Goal: Navigation & Orientation: Find specific page/section

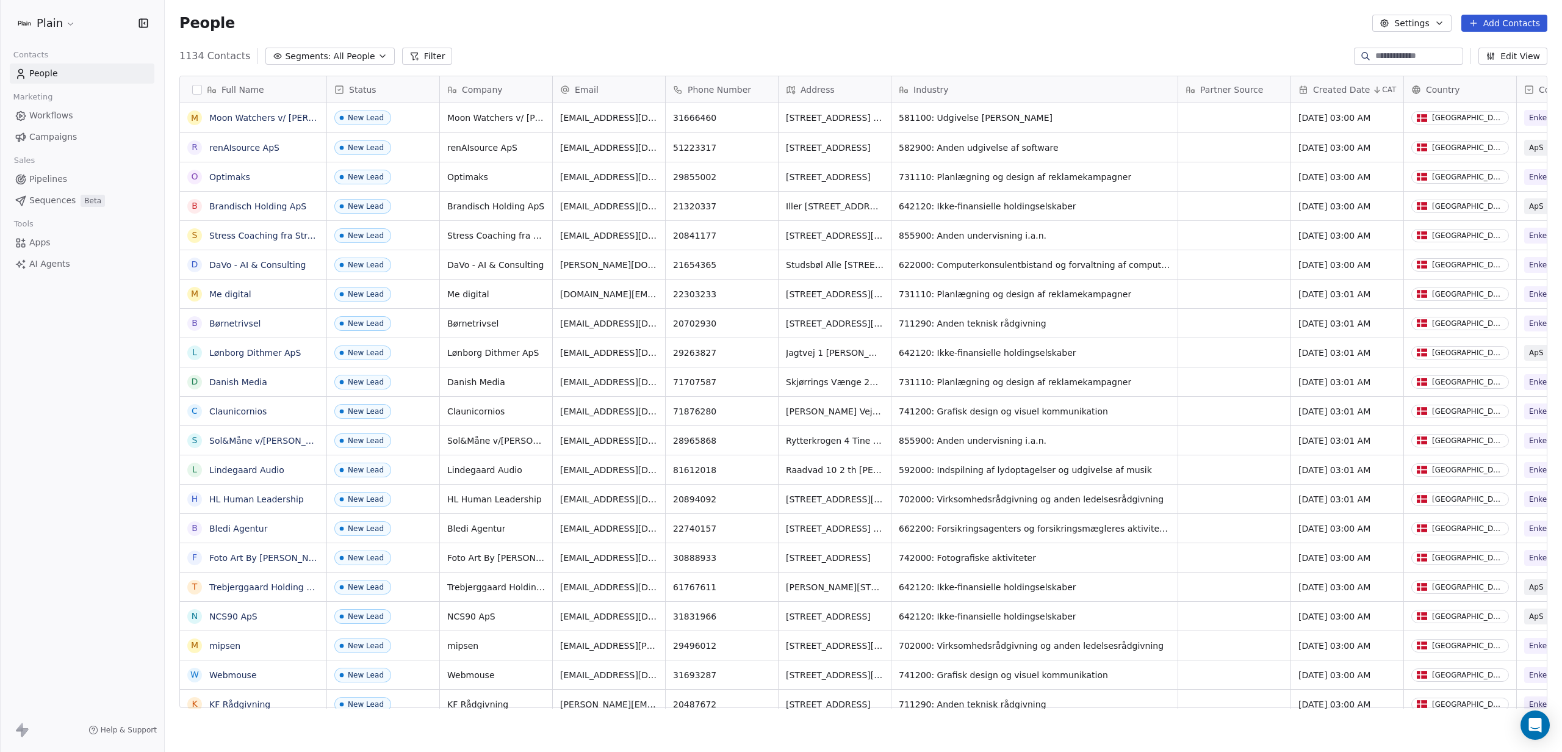
click at [48, 113] on span "Workflows" at bounding box center [51, 115] width 44 height 13
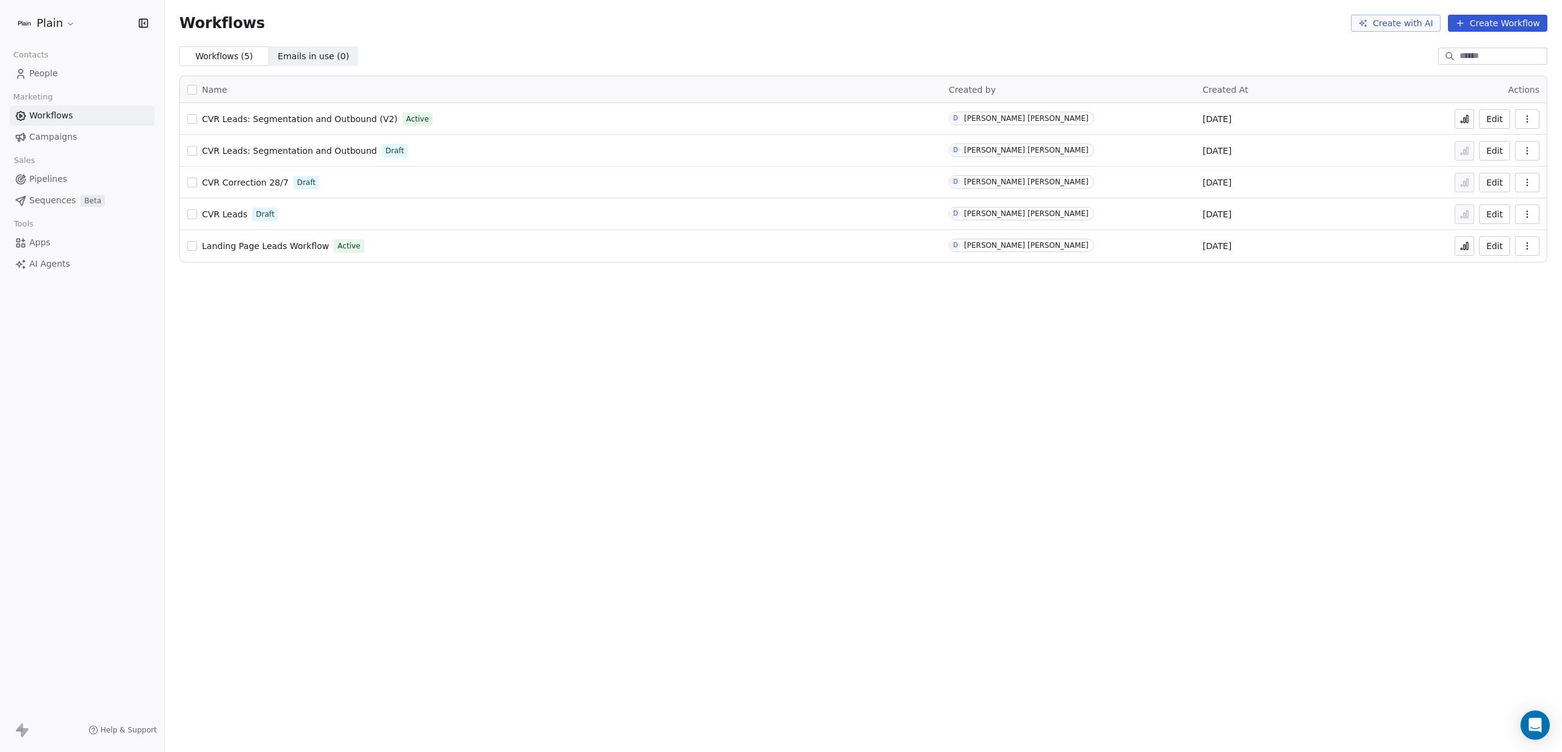
click at [40, 73] on span "People" at bounding box center [43, 73] width 29 height 13
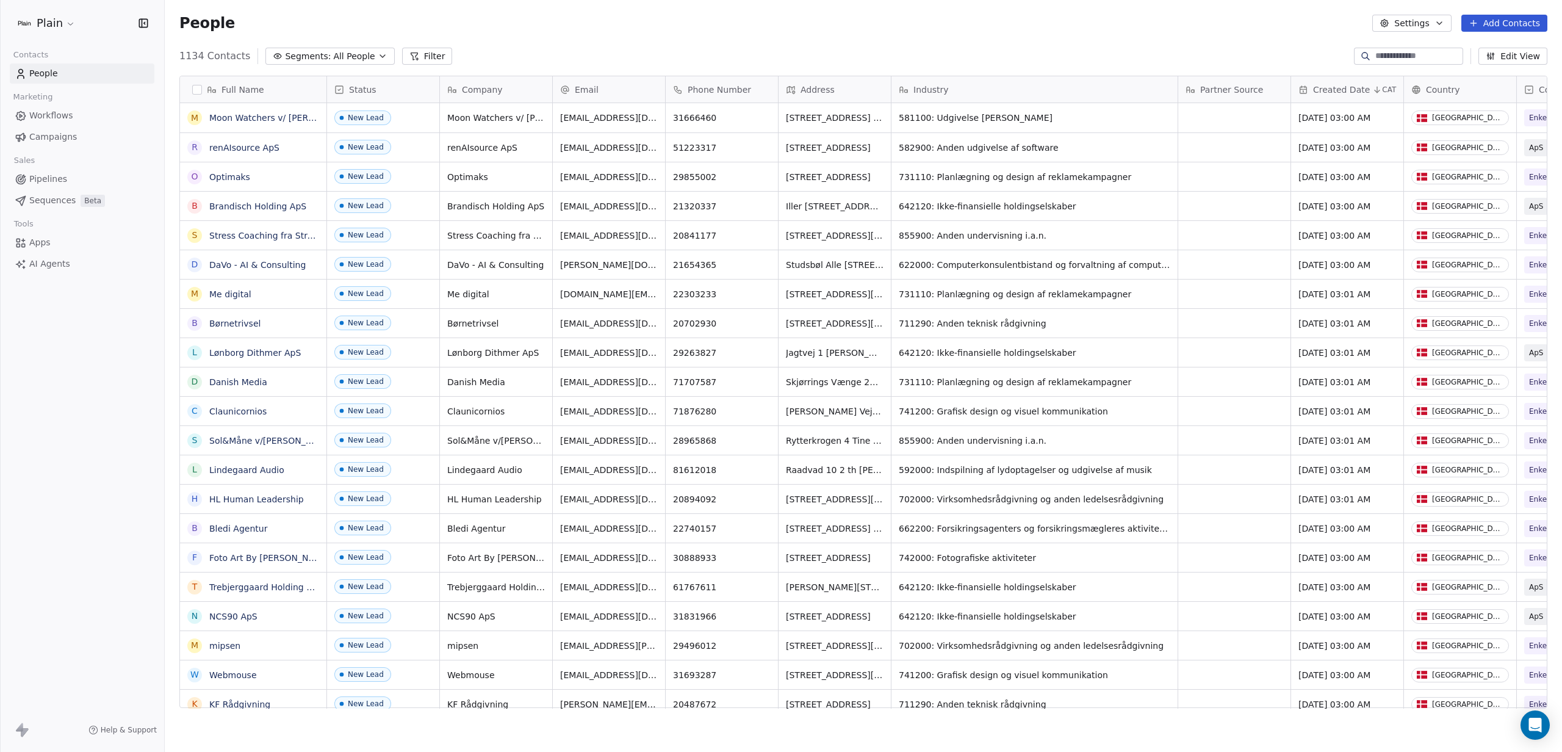
scroll to position [652, 1388]
click at [50, 179] on span "Pipelines" at bounding box center [48, 179] width 38 height 13
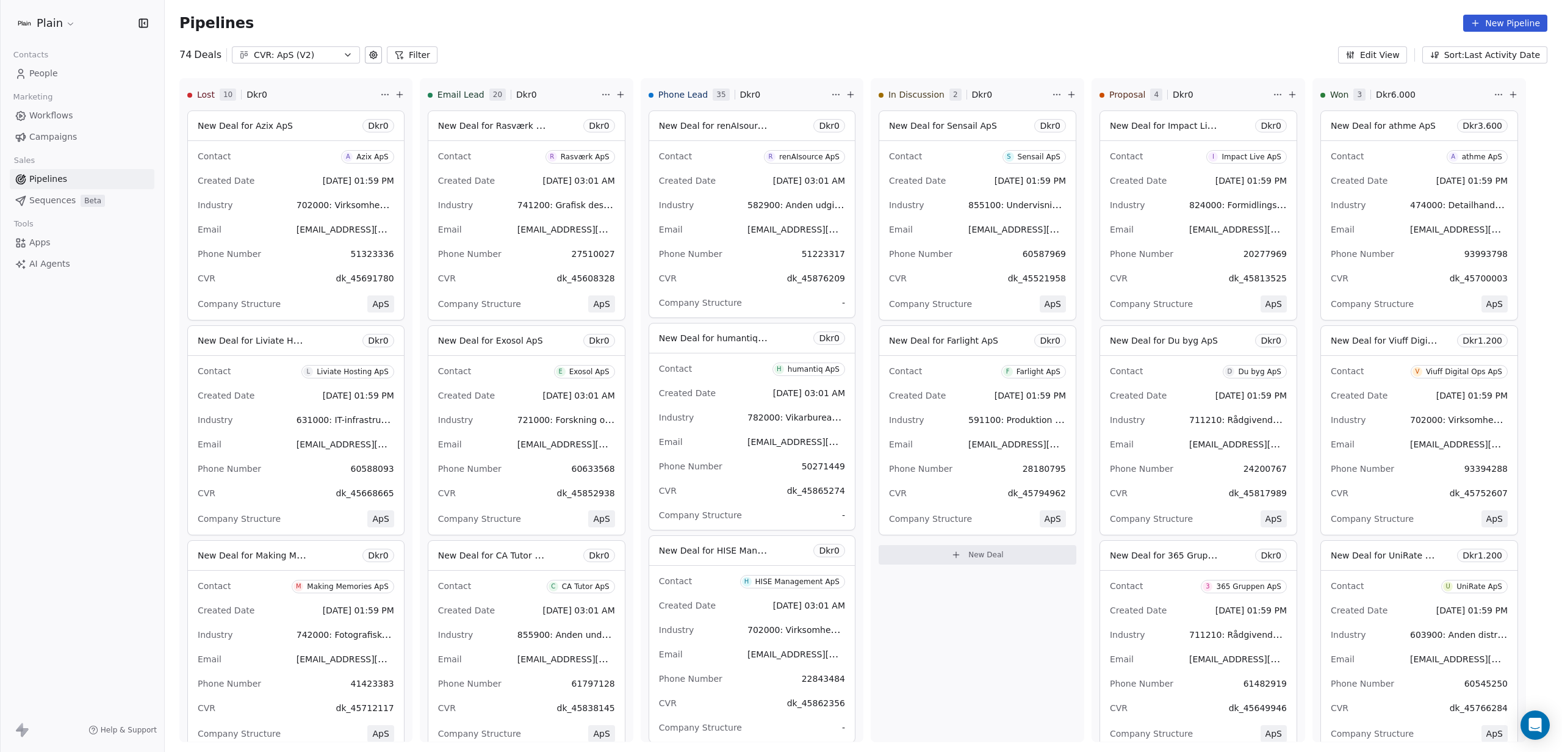
click at [548, 45] on div "Pipelines New Pipeline" at bounding box center [863, 23] width 1397 height 46
click at [620, 47] on div "74 Deals CVR: ApS (V2) Filter Edit View Sort: Last Activity Date" at bounding box center [863, 54] width 1397 height 17
click at [63, 117] on span "Workflows" at bounding box center [51, 115] width 44 height 13
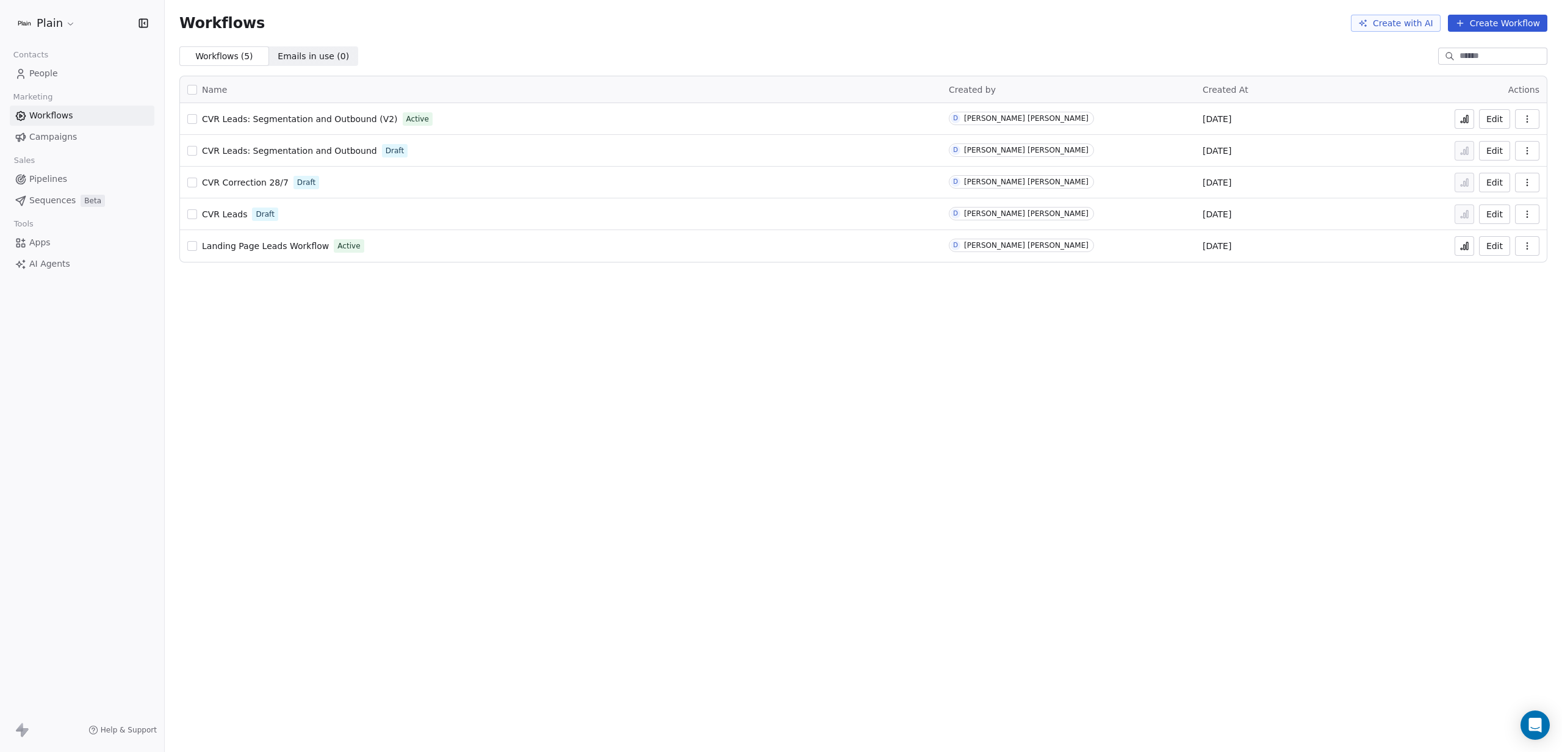
click at [336, 118] on span "CVR Leads: Segmentation and Outbound (V2)" at bounding box center [300, 119] width 196 height 10
